Goal: Communication & Community: Answer question/provide support

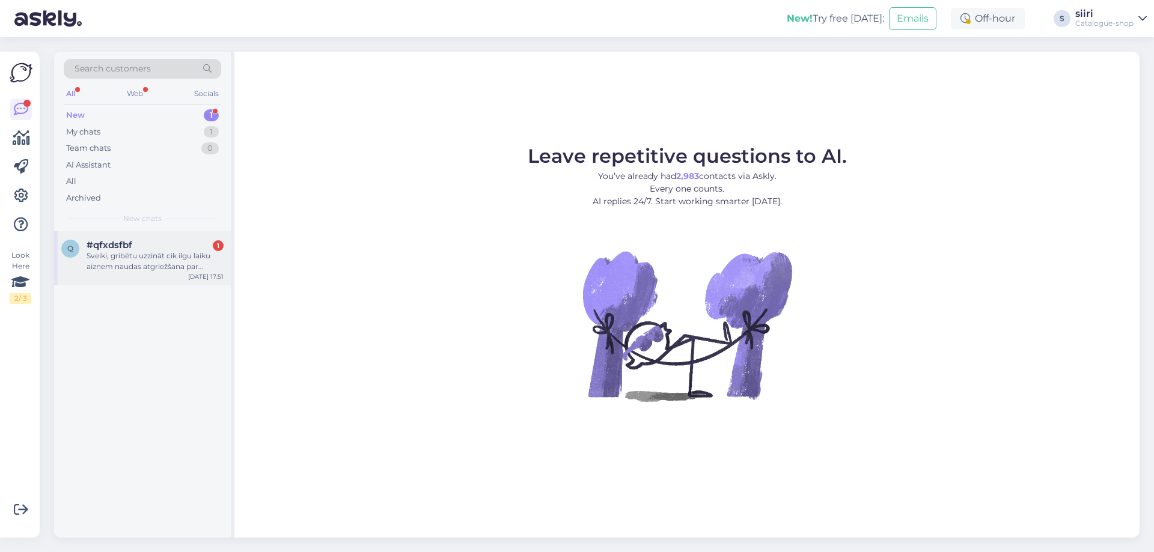
click at [167, 258] on div "Sveiki, gribētu uzzināt cik ilgu laiku aizņem naudas atgriežšana par atgriezto …" at bounding box center [155, 262] width 137 height 22
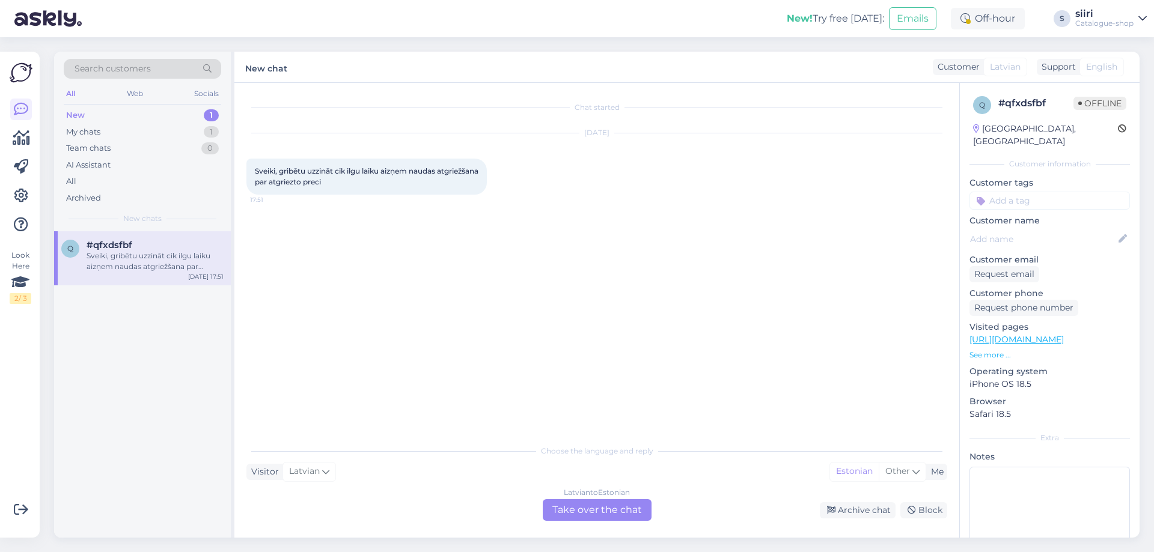
click at [568, 514] on div "[DEMOGRAPHIC_DATA] to Estonian Take over the chat" at bounding box center [597, 510] width 109 height 22
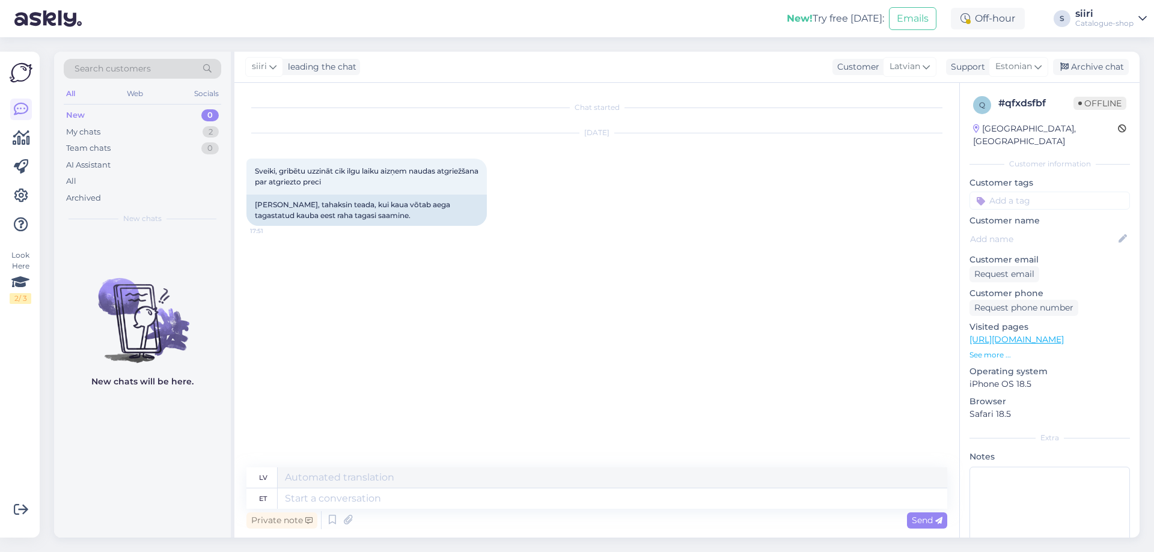
click at [294, 510] on div "Private note Send" at bounding box center [596, 520] width 701 height 23
click at [294, 501] on textarea at bounding box center [612, 499] width 669 height 20
type textarea "Te"
type textarea "T"
type textarea "Tere"
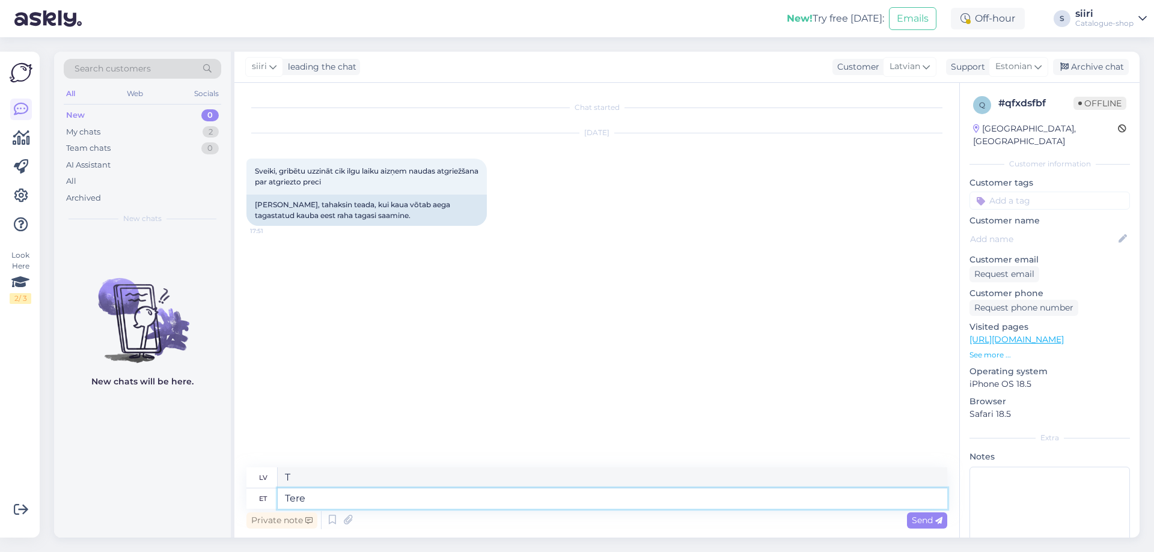
type textarea "Sveiki"
type textarea "Tere,"
type textarea "Sveiki,"
type textarea "Tere, taga"
type textarea "Sveiki, atpakaļ"
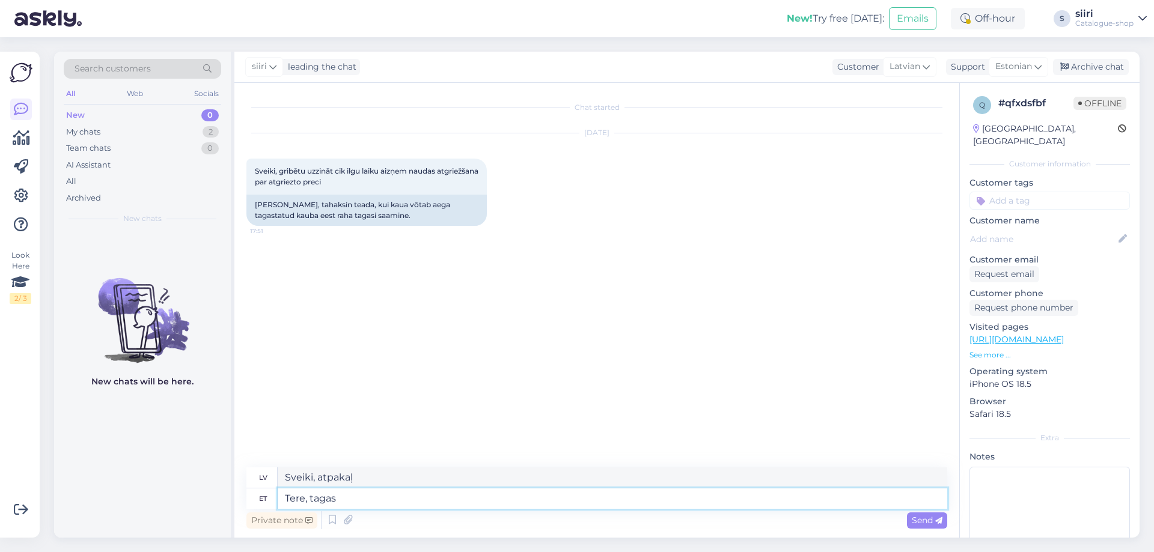
type textarea "Tere, tagast"
type textarea "Sveiki, atgriezieties"
type textarea "Tere, tagastu"
type textarea "Sveiki, atgriezieties."
type textarea "Tere, tagastus"
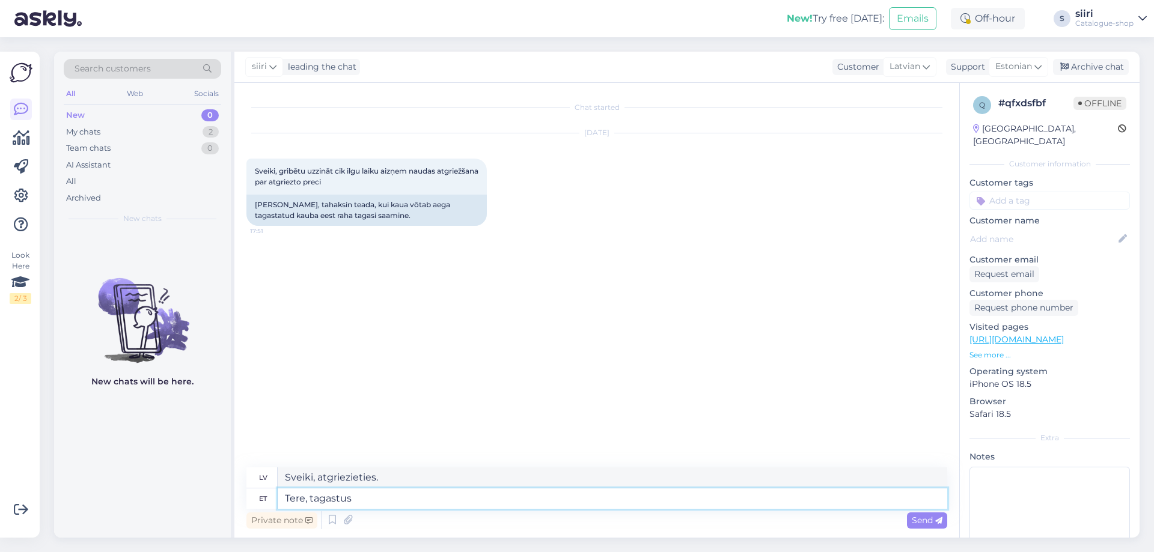
type textarea "Sveiki, atgriezieties"
type textarea "Tere, tagas"
type textarea "Sveiki, garantēti"
type textarea "Tere,"
type textarea "Sveiki,"
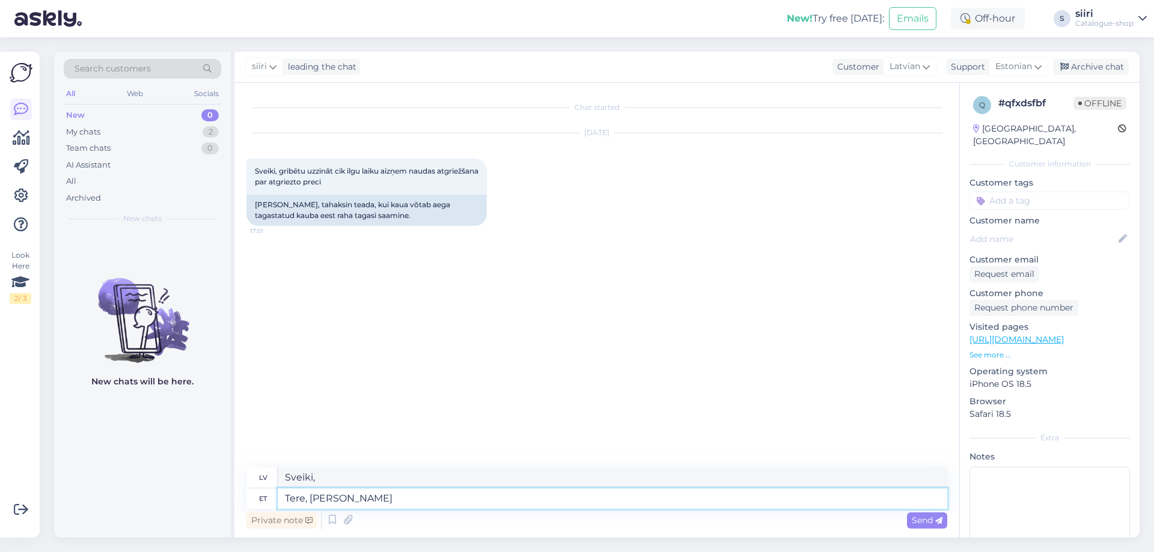
type textarea "Tere, [PERSON_NAME]"
type textarea "Sveiki, pēc tam"
type textarea "Tere, [PERSON_NAME] tagastuse"
type textarea "Sveiki, pēc atgriešanās"
type textarea "Tere, [PERSON_NAME] tagastuse käitlemist"
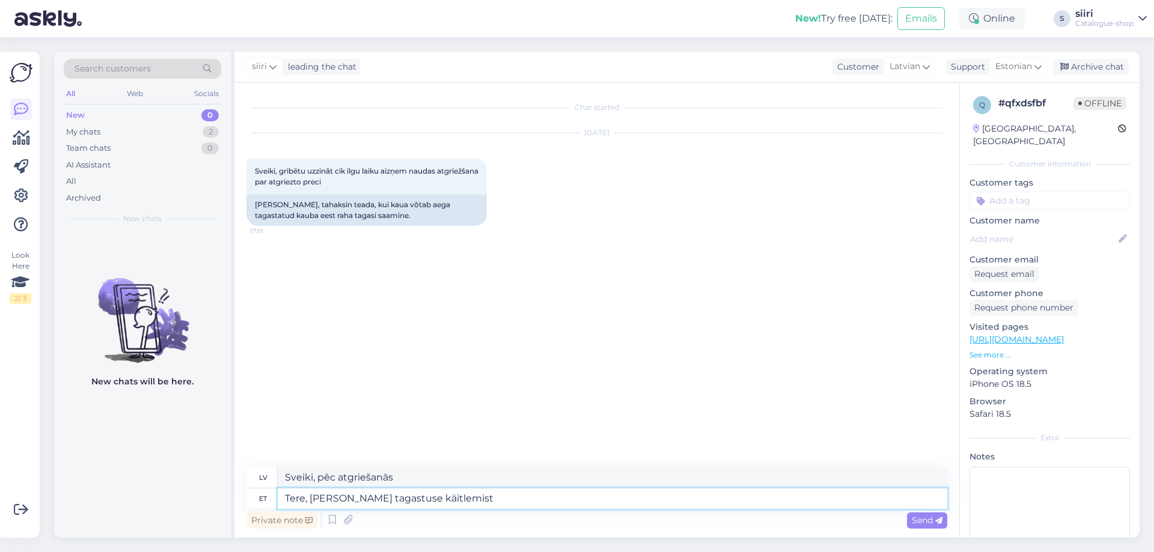
type textarea "Sveiki, pēc atgriešanas apstrādes"
type textarea "Tere, [PERSON_NAME] tagastuse käitlemist tagastatakse"
type textarea "Sveiki, pēc atgriešanas apstrādes tiks veikta atmaksa."
type textarea "Tere, [PERSON_NAME] tagastuse käitlemist tagastatakse raha"
type textarea "Sveiki, nauda tiks atgriezta pēc atgriešanas apstrādes."
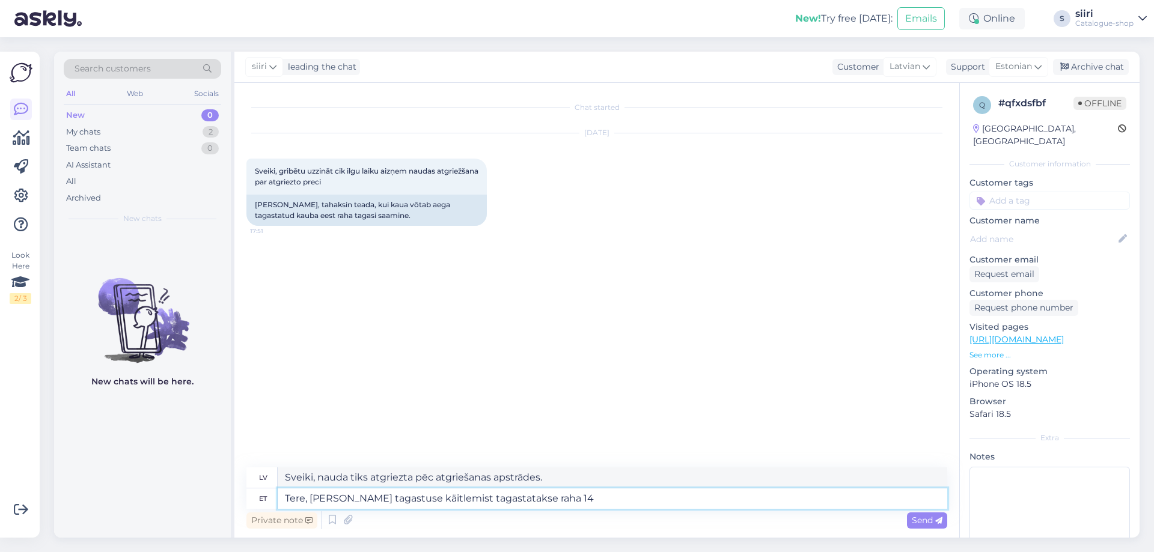
type textarea "Tere, [PERSON_NAME] tagastuse käitlemist tagastatakse raha 14 p"
type textarea "Sveiki! Pēc atgriešanas apstrādes nauda tiks atgriezta 14 gadu laikā."
type textarea "Tere, [PERSON_NAME] tagastuse käitlemist tagastatakse raha 14 päeva"
type textarea "Sveiki, pēc atgriešanas apstrādes nauda tiks atgriezta 14 dienu laikā."
type textarea "Tere, [PERSON_NAME] tagastuse käitlemist tagastatakse raha 14 päeva jooksul."
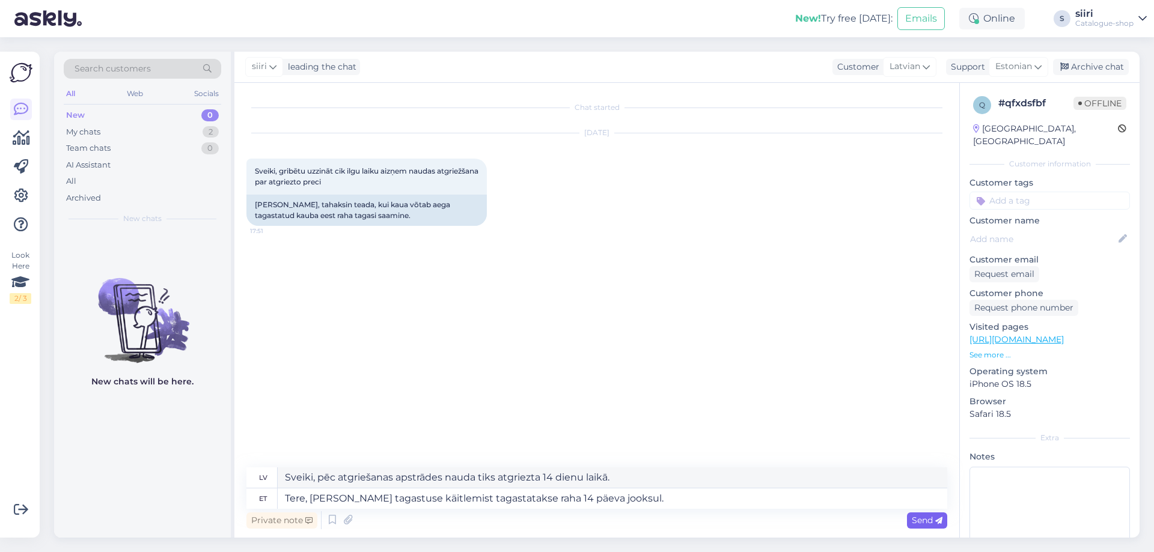
click at [919, 522] on span "Send" at bounding box center [927, 520] width 31 height 11
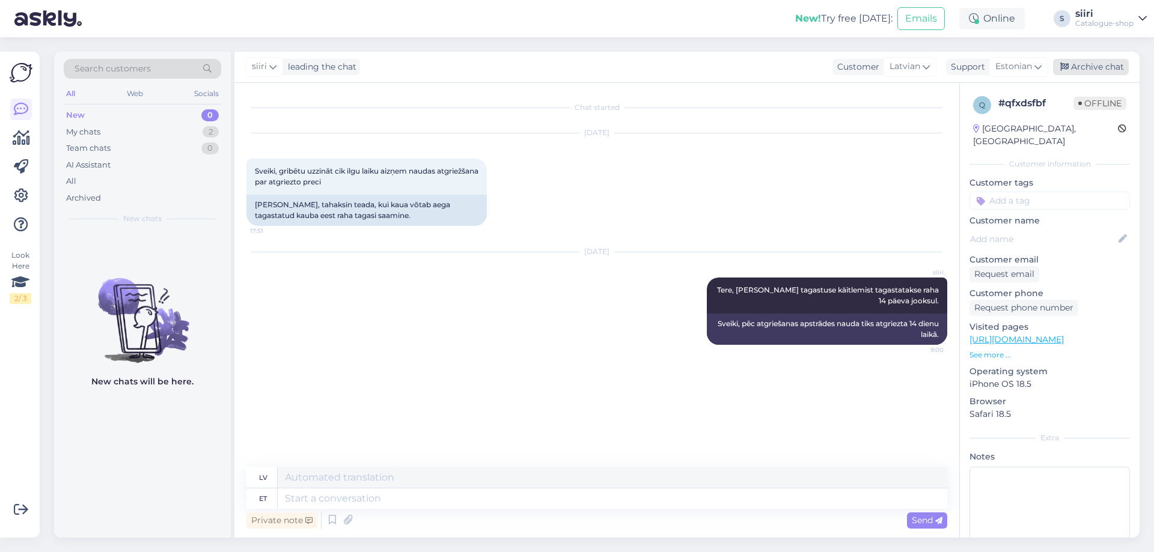
click at [1102, 64] on div "Archive chat" at bounding box center [1091, 67] width 76 height 16
